Goal: Task Accomplishment & Management: Complete application form

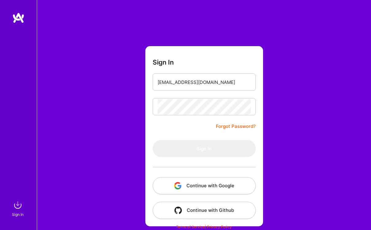
type input "[EMAIL_ADDRESS][DOMAIN_NAME]"
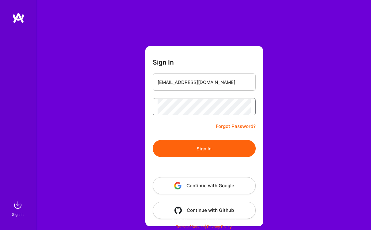
click at [204, 148] on button "Sign In" at bounding box center [204, 148] width 103 height 17
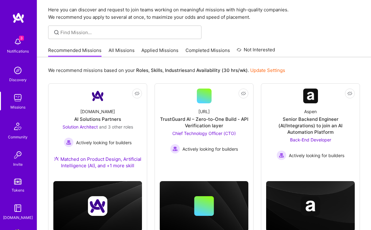
scroll to position [21, 0]
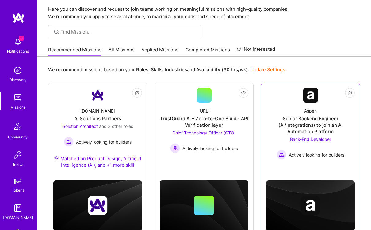
click at [337, 108] on div "Aspen Senior Backend Engineer (AI/Integrations) to join an AI Automation Platfo…" at bounding box center [310, 130] width 89 height 57
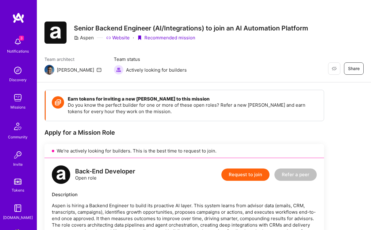
click at [259, 177] on button "Request to join" at bounding box center [246, 174] width 48 height 12
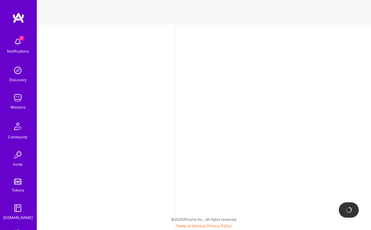
select select "US"
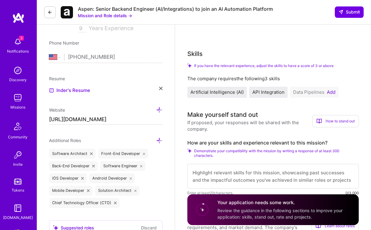
scroll to position [126, 0]
